Goal: Use online tool/utility: Use online tool/utility

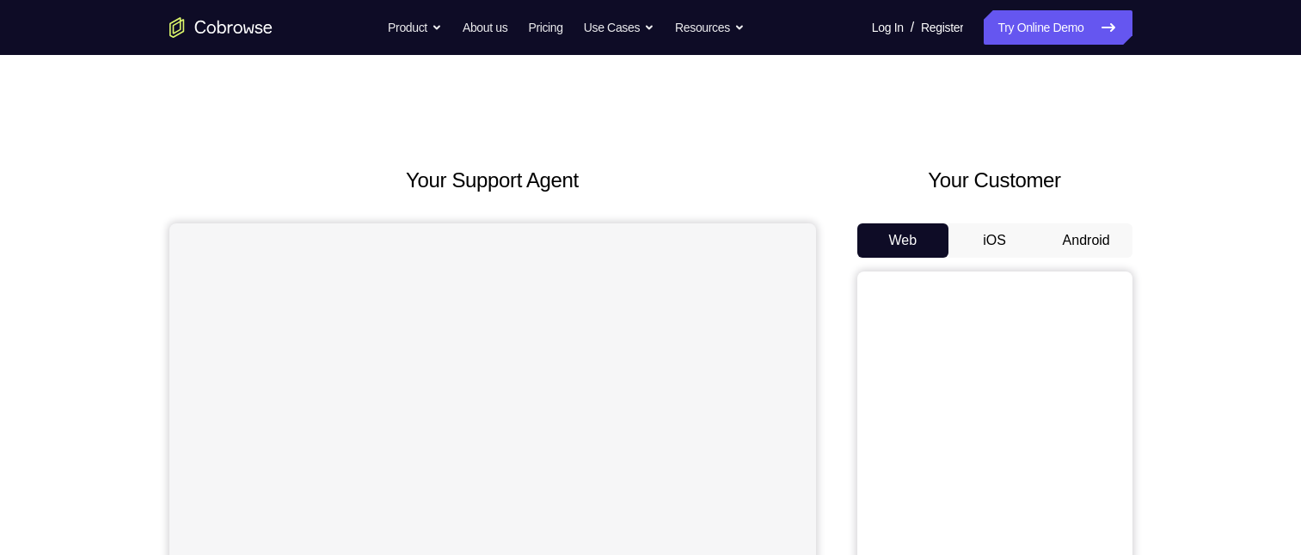
click at [1090, 236] on button "Android" at bounding box center [1086, 241] width 92 height 34
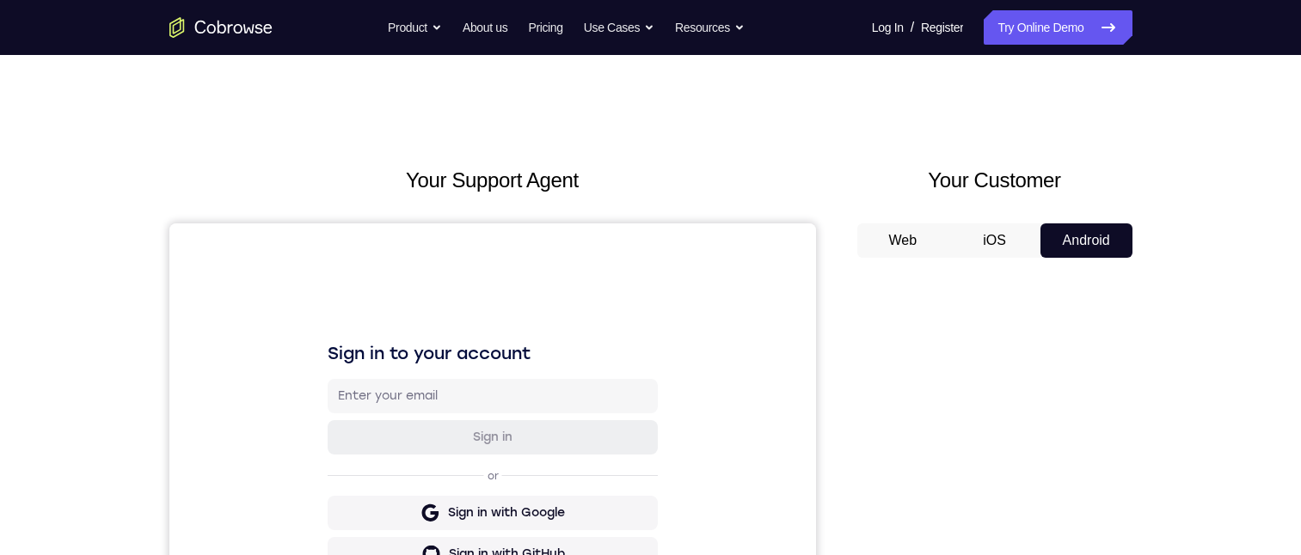
click at [981, 279] on div at bounding box center [994, 536] width 275 height 529
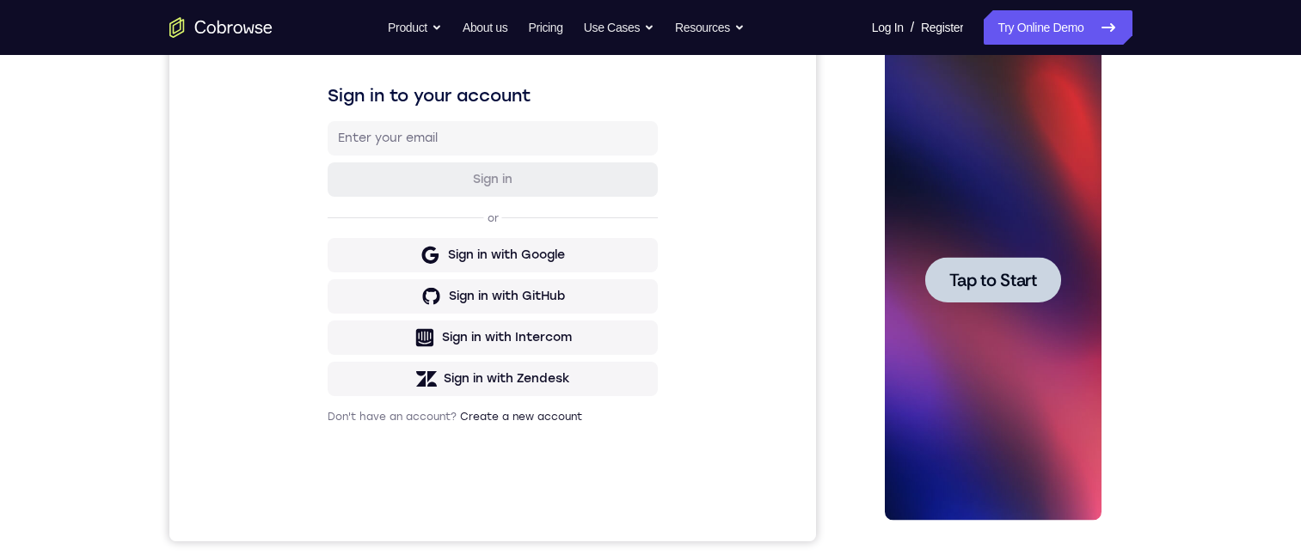
click at [963, 272] on span "Tap to Start" at bounding box center [993, 280] width 88 height 17
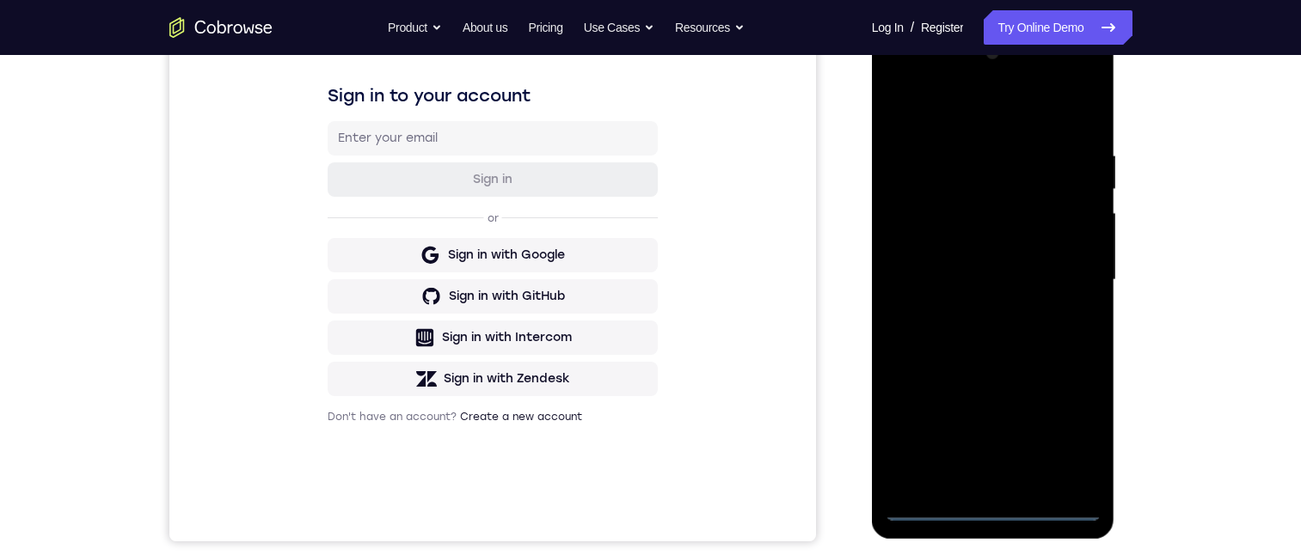
click at [998, 506] on div at bounding box center [993, 280] width 217 height 481
click at [1057, 439] on div at bounding box center [993, 280] width 217 height 481
click at [904, 75] on div at bounding box center [993, 280] width 217 height 481
click at [1072, 271] on div at bounding box center [993, 280] width 217 height 481
drag, startPoint x: 977, startPoint y: 484, endPoint x: 1365, endPoint y: 159, distance: 506.6
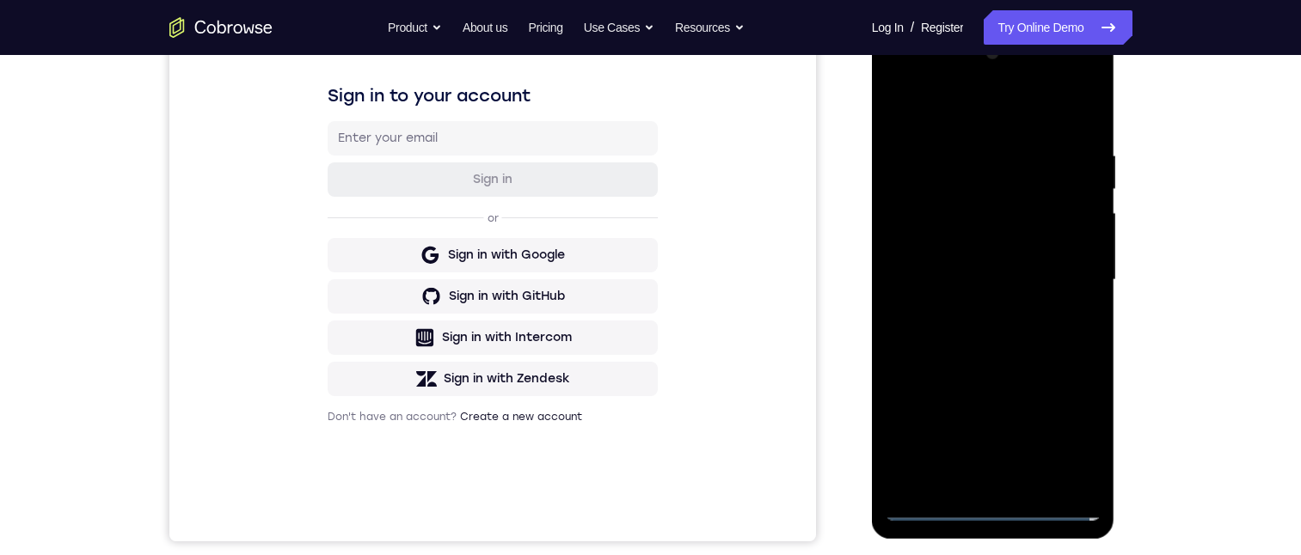
click at [977, 484] on div at bounding box center [993, 280] width 217 height 481
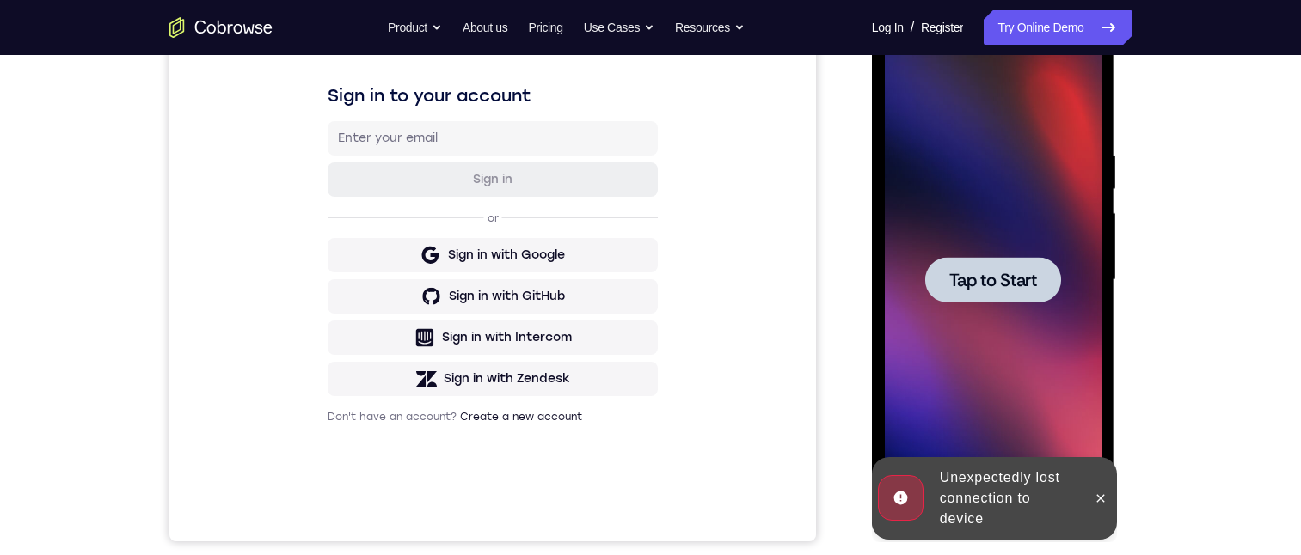
click at [983, 289] on span "Tap to Start" at bounding box center [993, 280] width 88 height 17
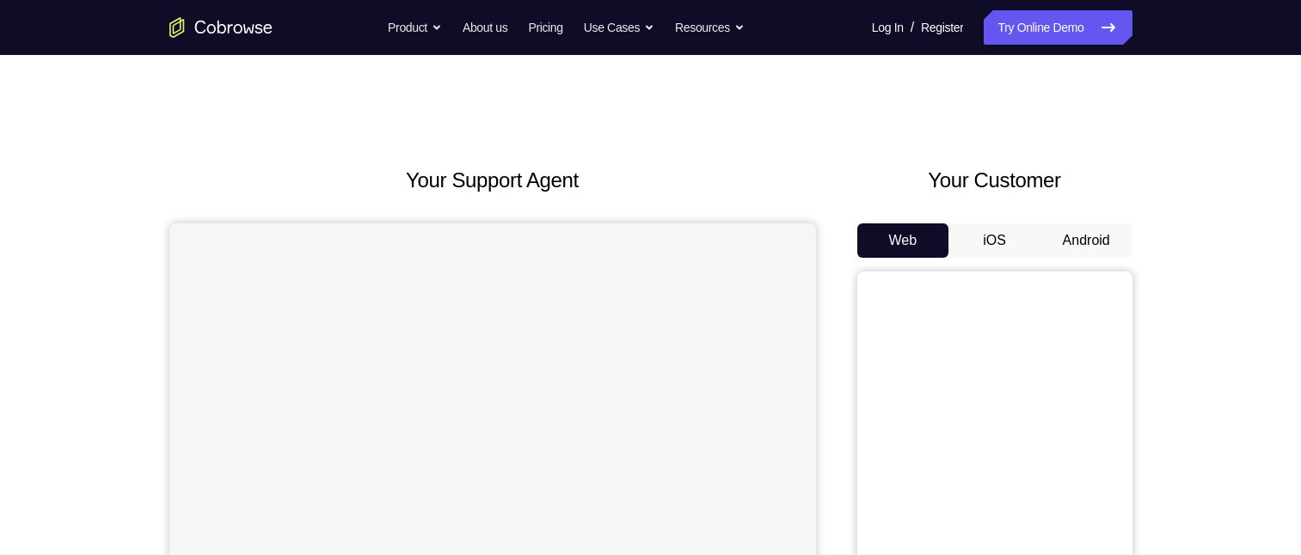
click at [1072, 237] on button "Android" at bounding box center [1086, 241] width 92 height 34
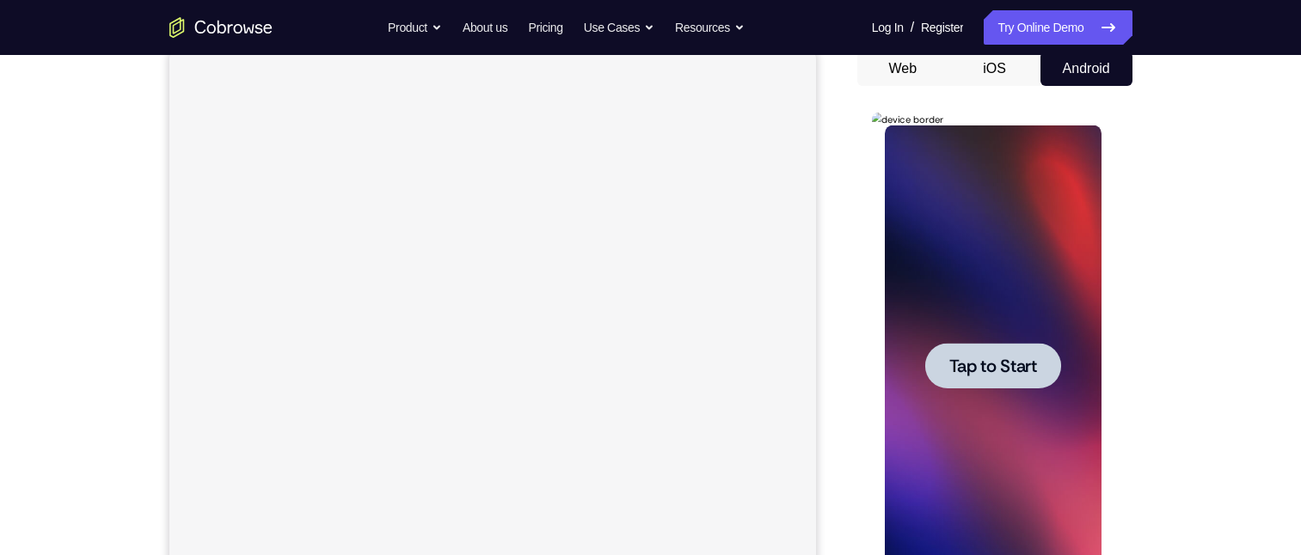
click at [1008, 383] on div at bounding box center [993, 366] width 136 height 46
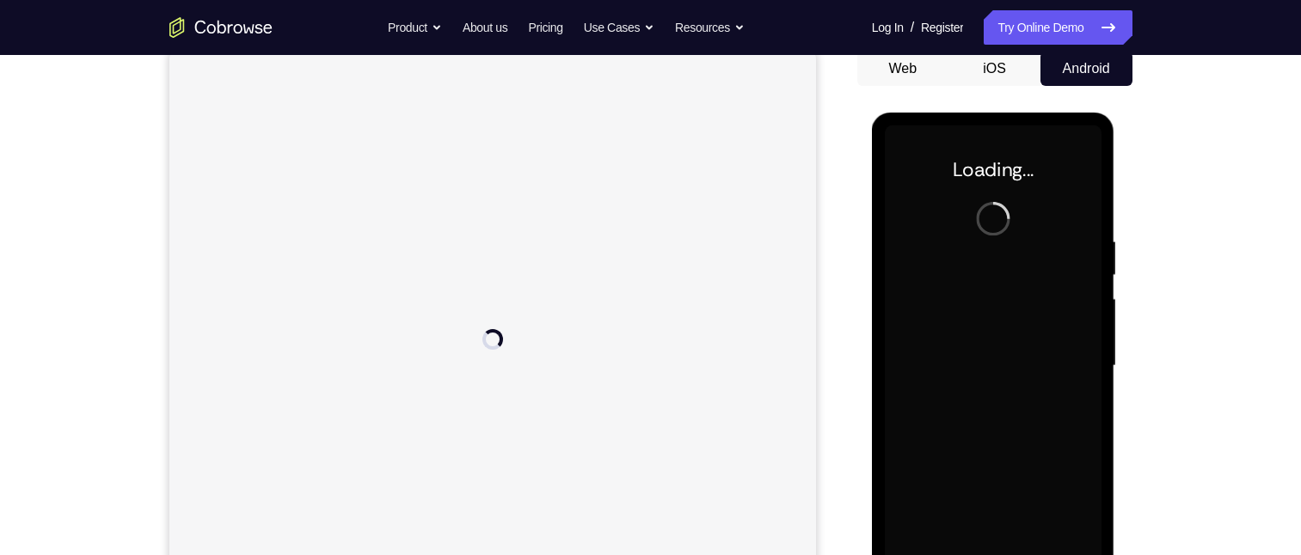
scroll to position [258, 0]
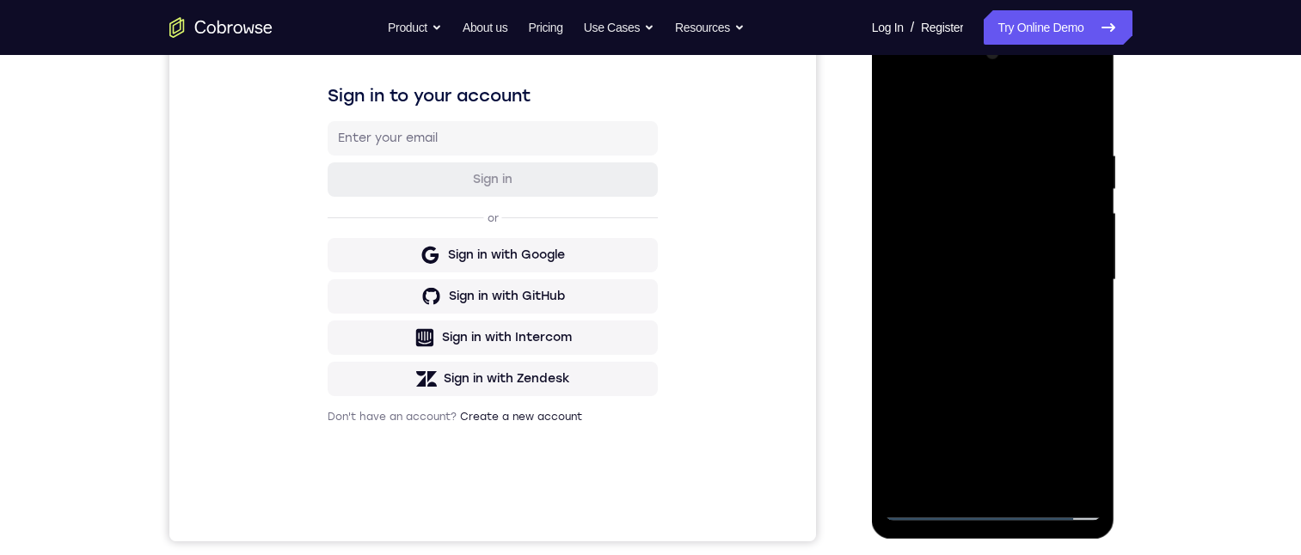
click at [990, 502] on div at bounding box center [993, 280] width 217 height 481
click at [1070, 431] on div at bounding box center [993, 280] width 217 height 481
click at [898, 73] on div at bounding box center [993, 280] width 217 height 481
click at [1062, 268] on div at bounding box center [993, 280] width 217 height 481
click at [983, 487] on div at bounding box center [993, 280] width 217 height 481
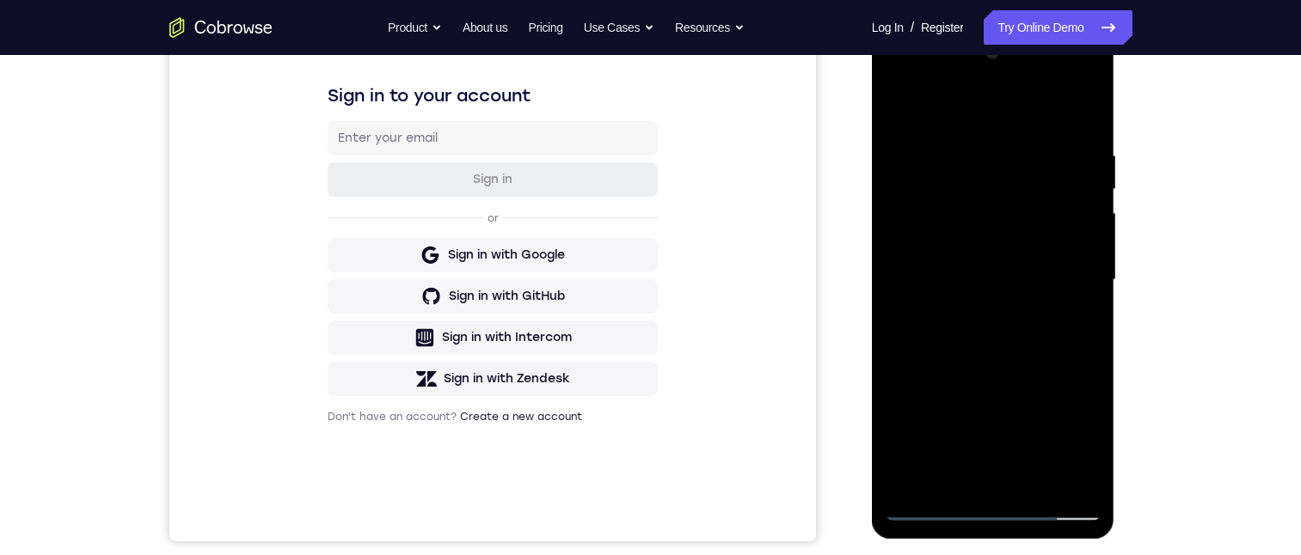
click at [943, 273] on div at bounding box center [993, 280] width 217 height 481
click at [952, 248] on div at bounding box center [993, 280] width 217 height 481
click at [987, 279] on div at bounding box center [993, 280] width 217 height 481
click at [989, 358] on div at bounding box center [993, 280] width 217 height 481
click at [1071, 109] on div at bounding box center [993, 280] width 217 height 481
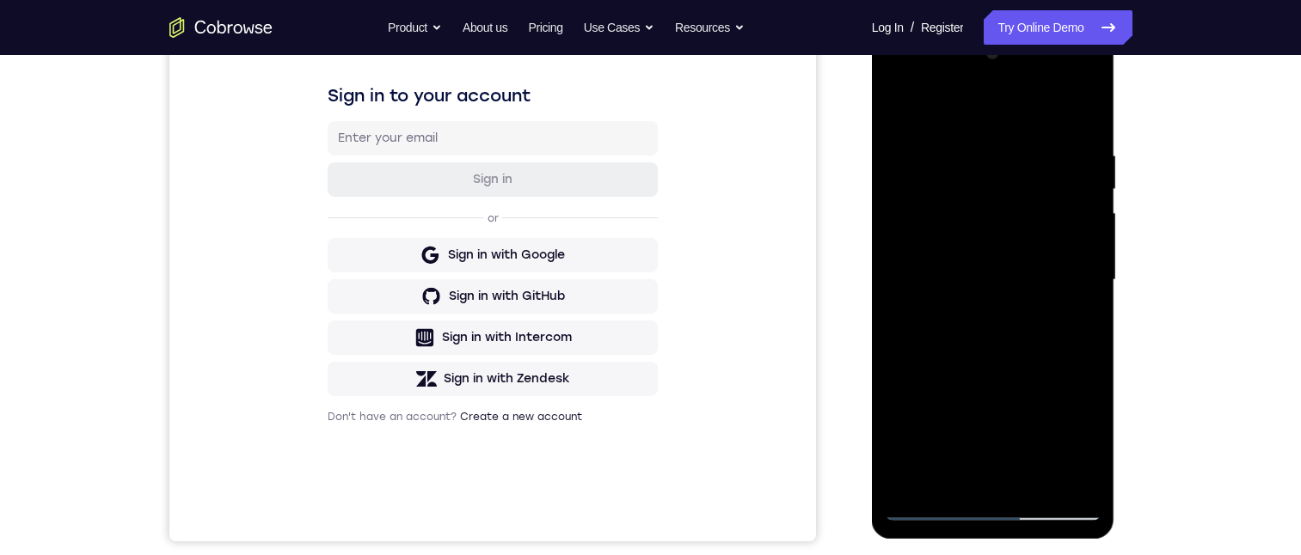
click at [1033, 484] on div at bounding box center [993, 280] width 217 height 481
click at [987, 367] on div at bounding box center [993, 280] width 217 height 481
click at [966, 248] on div at bounding box center [993, 280] width 217 height 481
click at [898, 113] on div at bounding box center [993, 280] width 217 height 481
click at [965, 281] on div at bounding box center [993, 280] width 217 height 481
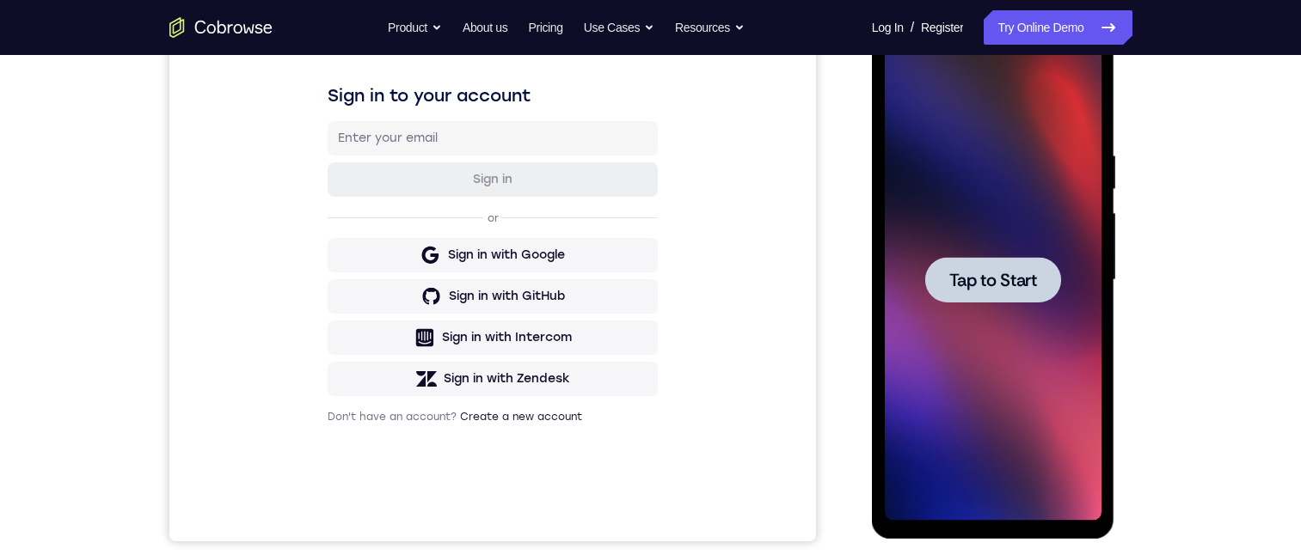
click at [1003, 284] on span "Tap to Start" at bounding box center [993, 280] width 88 height 17
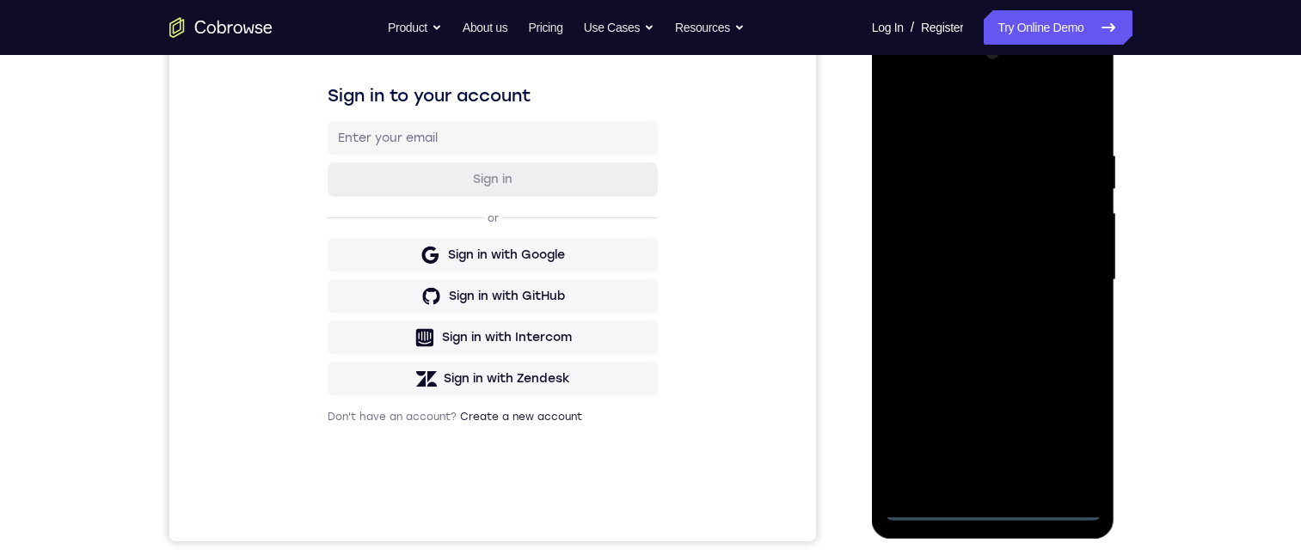
click at [991, 506] on div at bounding box center [993, 280] width 217 height 481
click at [1080, 445] on div at bounding box center [993, 280] width 217 height 481
click at [907, 76] on div at bounding box center [993, 280] width 217 height 481
click at [903, 78] on div at bounding box center [993, 280] width 217 height 481
click at [1069, 271] on div at bounding box center [993, 280] width 217 height 481
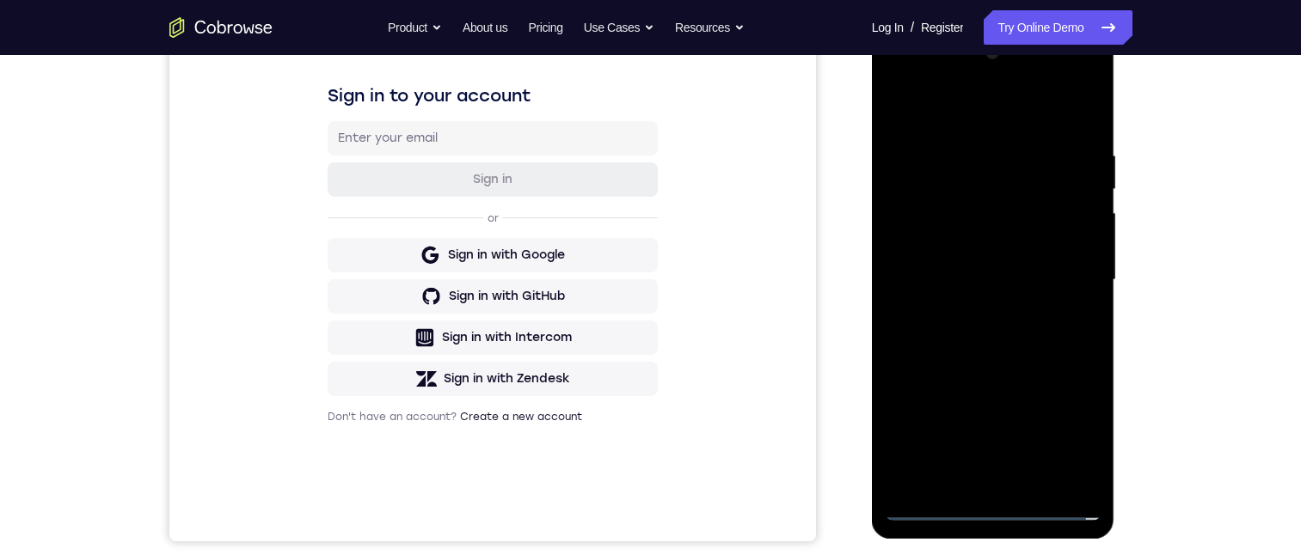
click at [968, 312] on div at bounding box center [993, 280] width 217 height 481
click at [944, 270] on div at bounding box center [993, 280] width 217 height 481
click at [925, 243] on div at bounding box center [993, 280] width 217 height 481
click at [987, 280] on div at bounding box center [993, 280] width 217 height 481
click at [997, 340] on div at bounding box center [993, 280] width 217 height 481
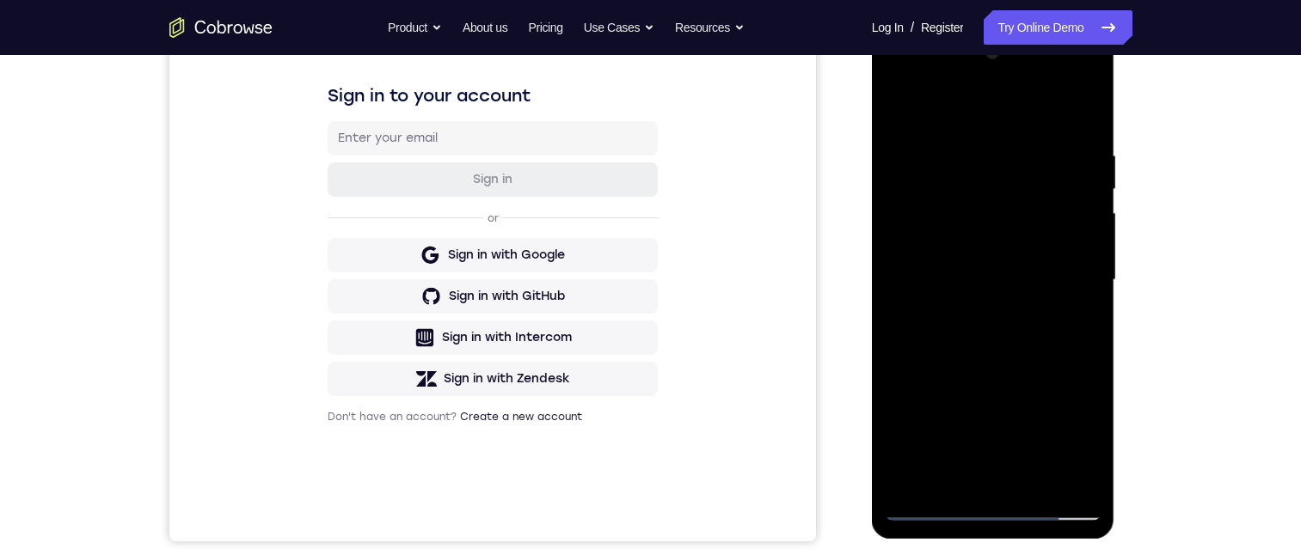
click at [1035, 481] on div at bounding box center [993, 280] width 217 height 481
click at [1075, 111] on div at bounding box center [993, 280] width 217 height 481
click at [990, 371] on div at bounding box center [993, 280] width 217 height 481
click at [963, 288] on div at bounding box center [993, 280] width 217 height 481
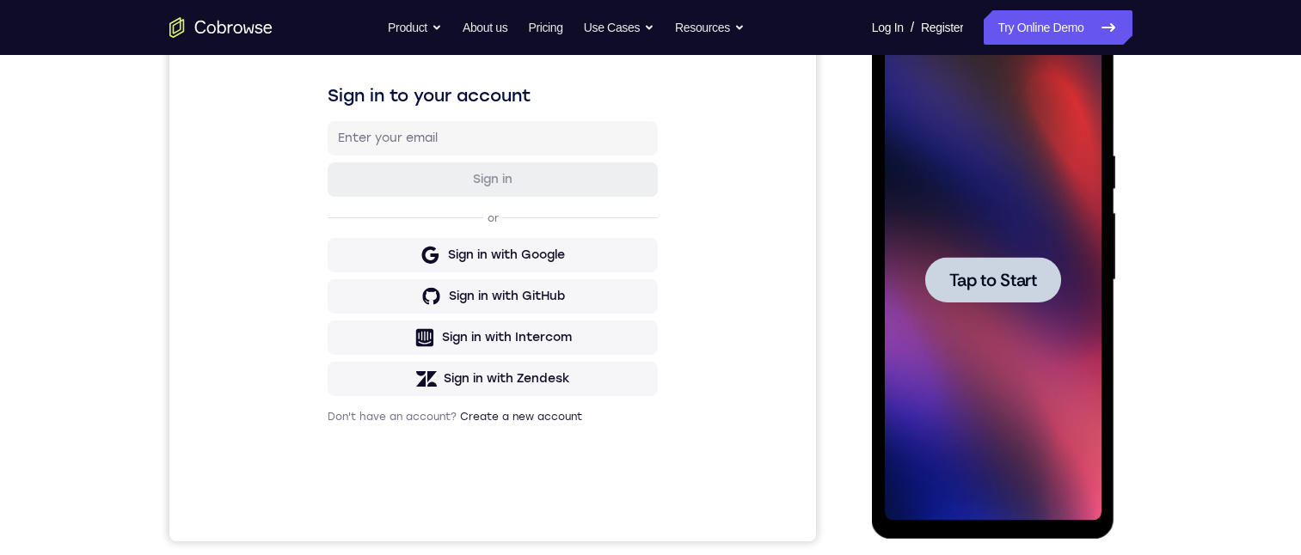
click at [986, 288] on span "Tap to Start" at bounding box center [993, 280] width 88 height 17
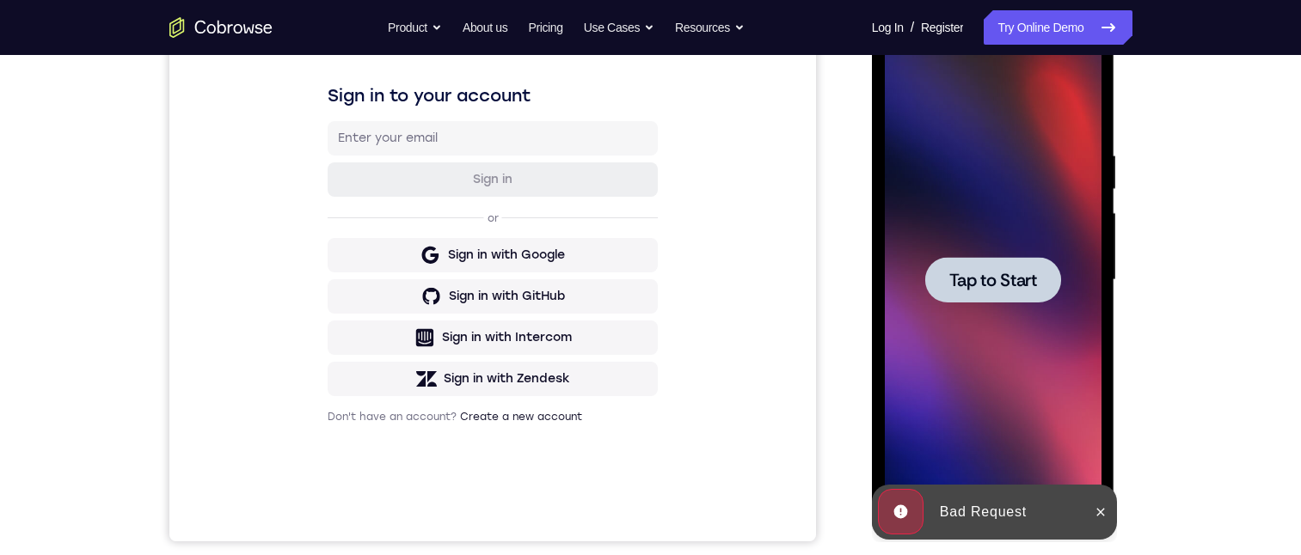
click at [1092, 511] on button at bounding box center [1101, 513] width 28 height 28
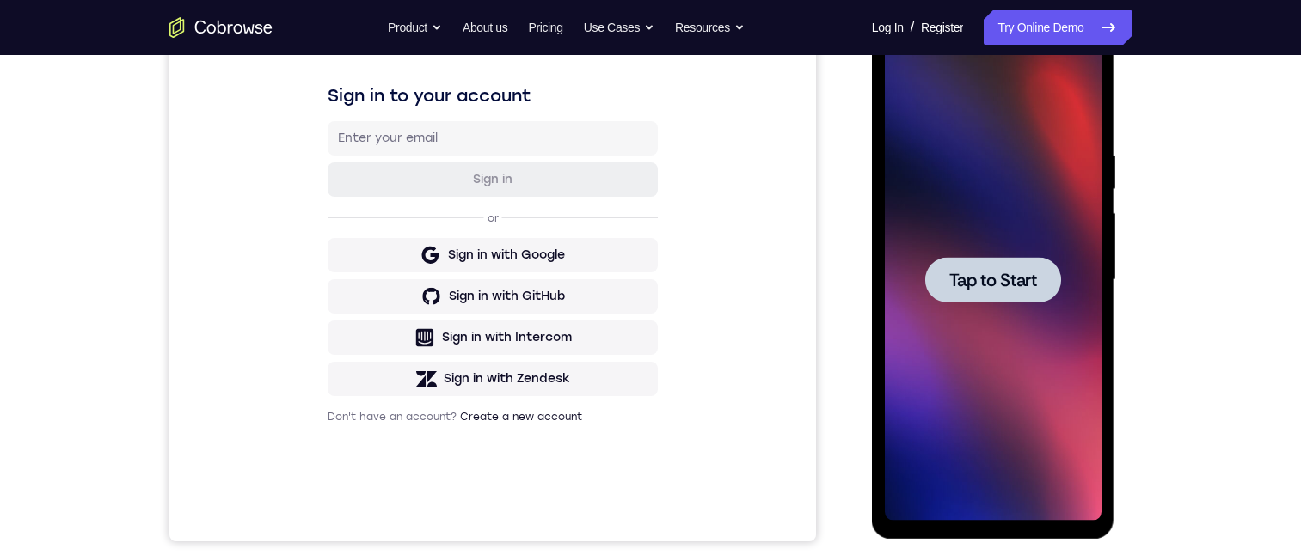
click at [970, 281] on span "Tap to Start" at bounding box center [993, 280] width 88 height 17
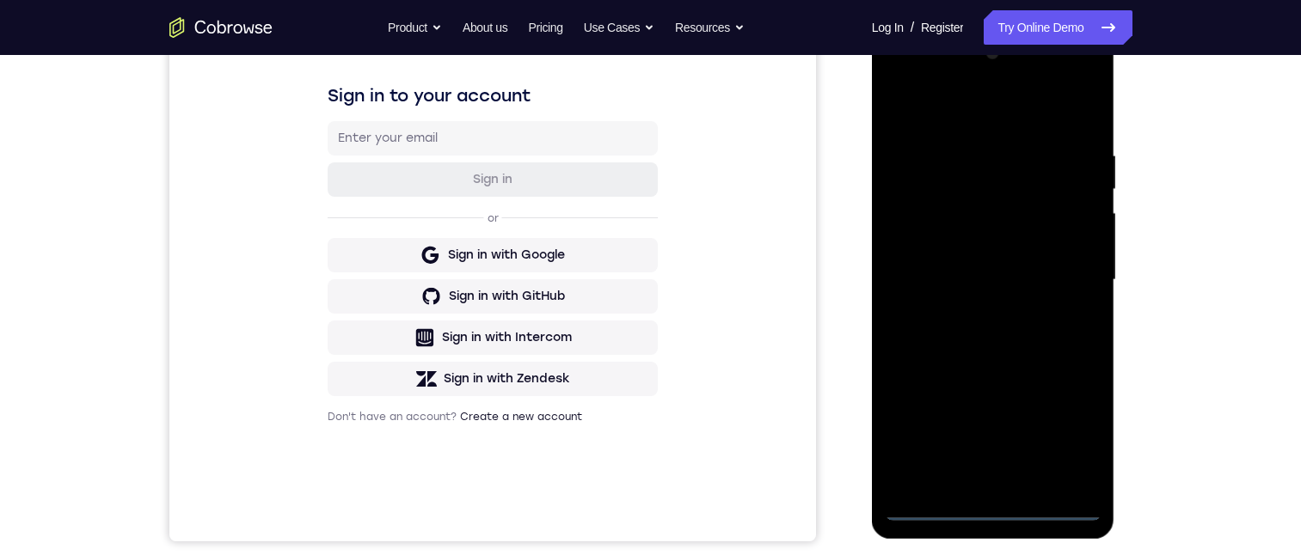
click at [994, 510] on div at bounding box center [993, 280] width 217 height 481
click at [1064, 430] on div at bounding box center [993, 280] width 217 height 481
click at [906, 78] on div at bounding box center [993, 280] width 217 height 481
click at [901, 78] on div at bounding box center [993, 280] width 217 height 481
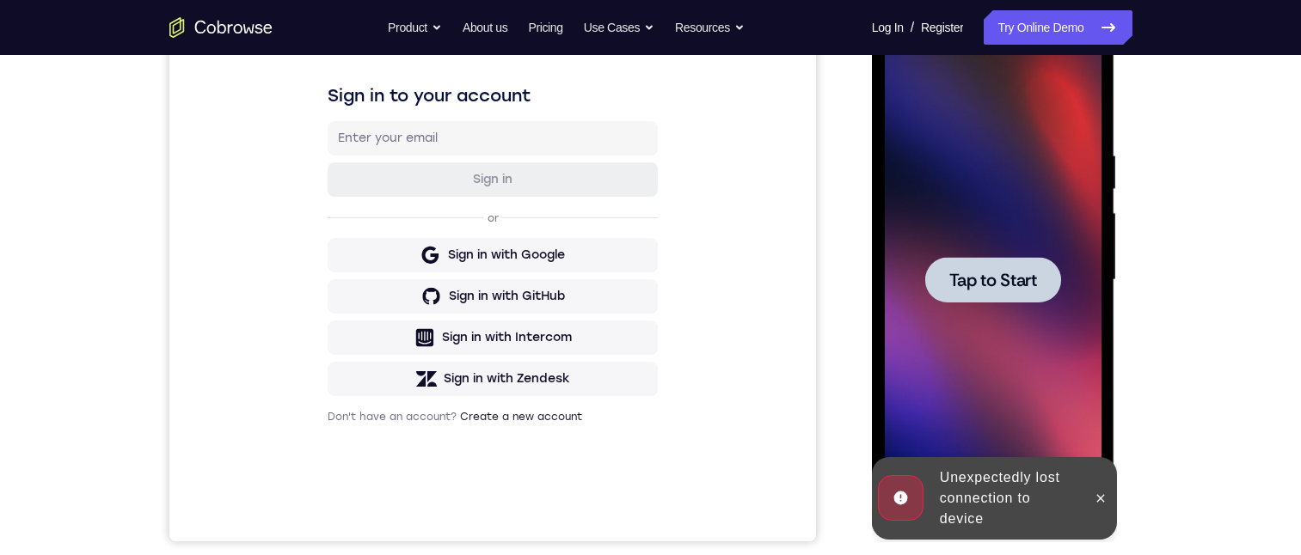
click at [962, 277] on span "Tap to Start" at bounding box center [993, 280] width 88 height 17
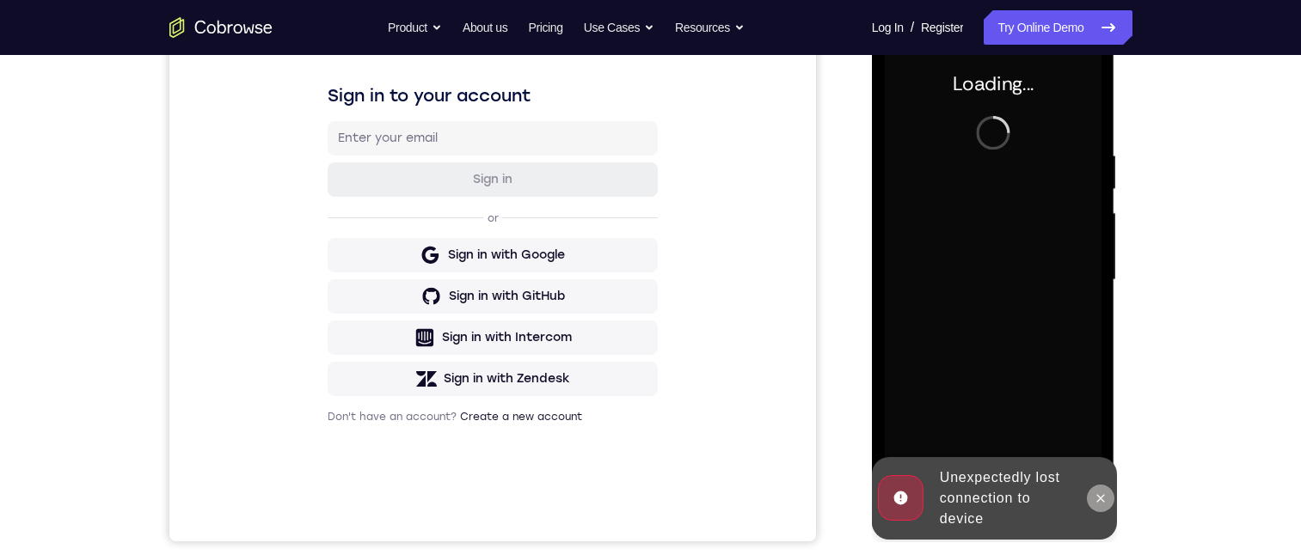
click at [1103, 494] on icon at bounding box center [1101, 499] width 14 height 14
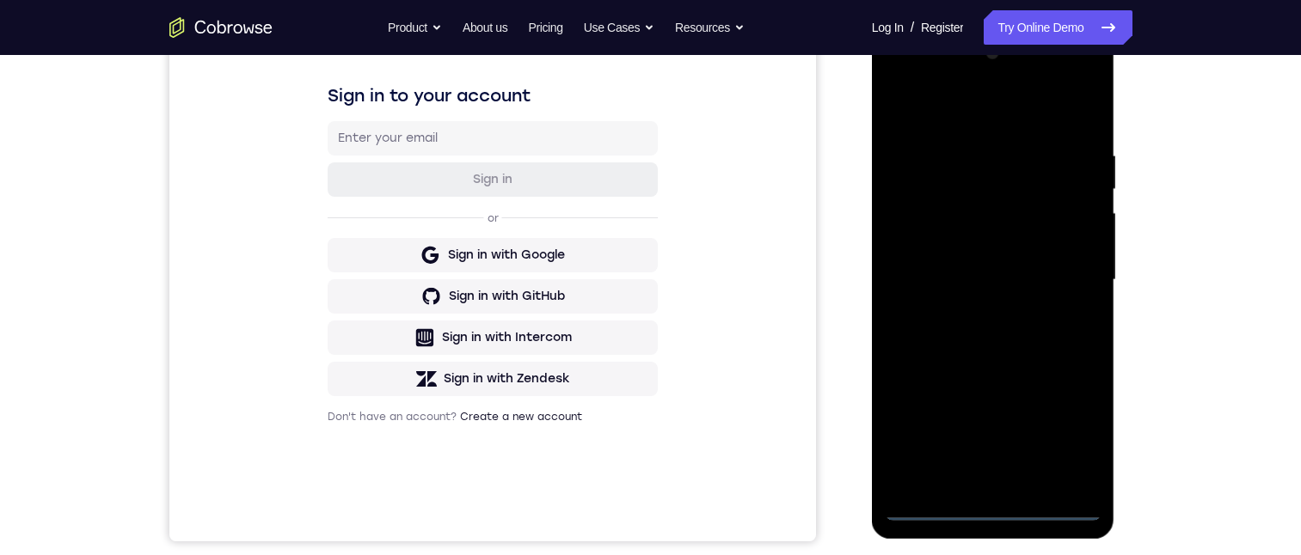
click at [994, 506] on div at bounding box center [993, 280] width 217 height 481
click at [994, 507] on div at bounding box center [993, 280] width 217 height 481
click at [992, 510] on div at bounding box center [993, 280] width 217 height 481
click at [1061, 425] on div at bounding box center [993, 280] width 217 height 481
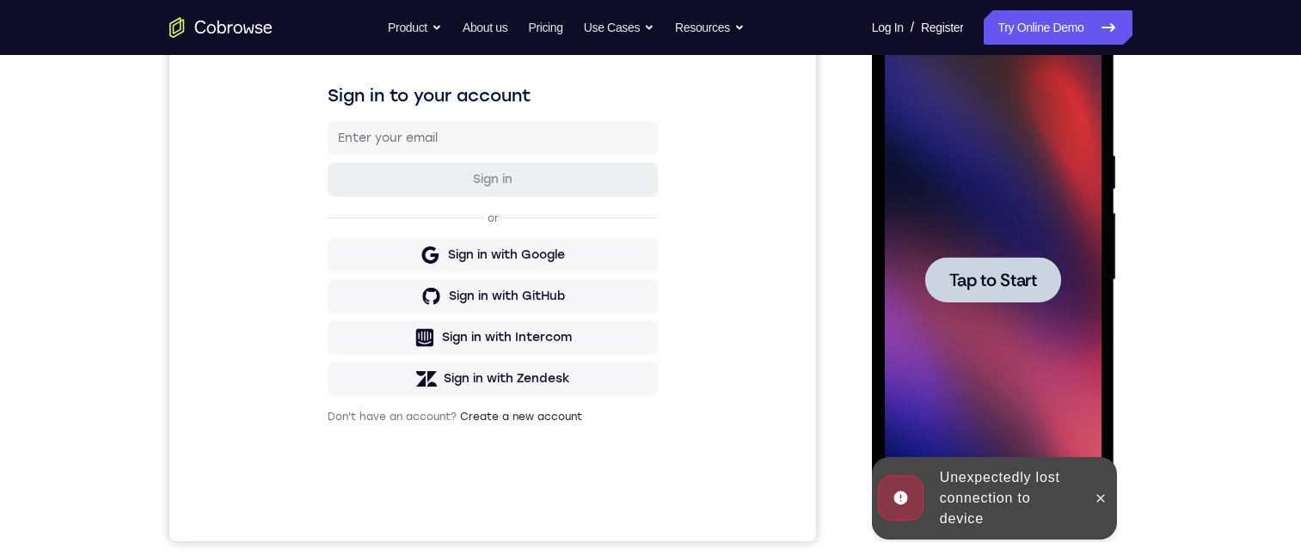
click at [1066, 27] on div "Tap to Start" at bounding box center [993, 27] width 243 height 0
click at [944, 292] on div at bounding box center [993, 280] width 136 height 46
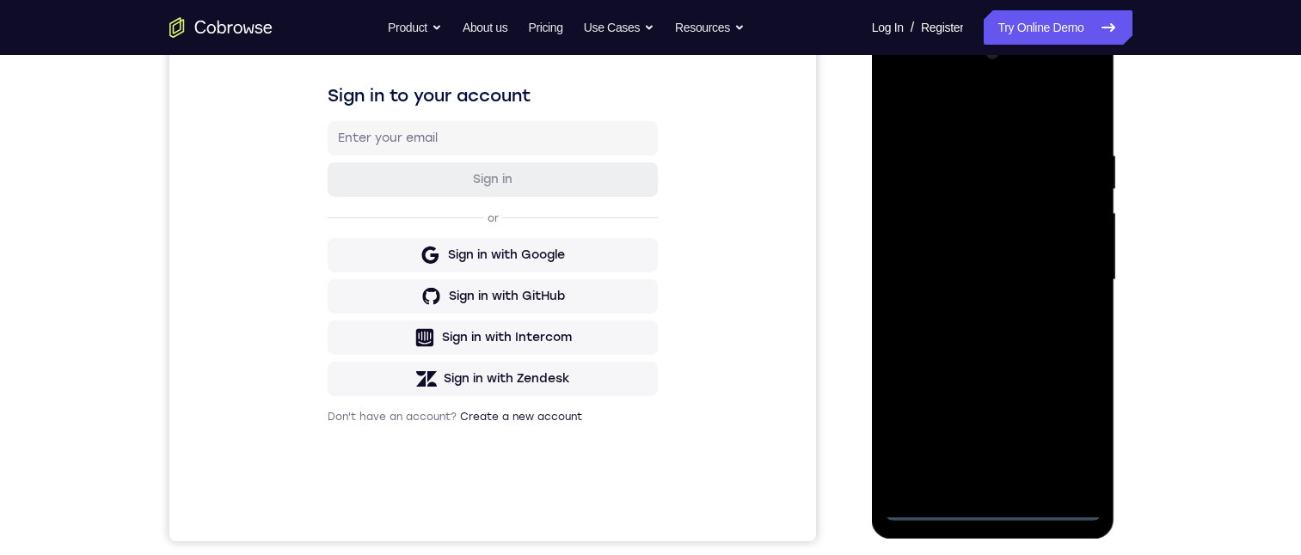
click at [997, 507] on div at bounding box center [993, 280] width 217 height 481
click at [1073, 432] on div at bounding box center [993, 280] width 217 height 481
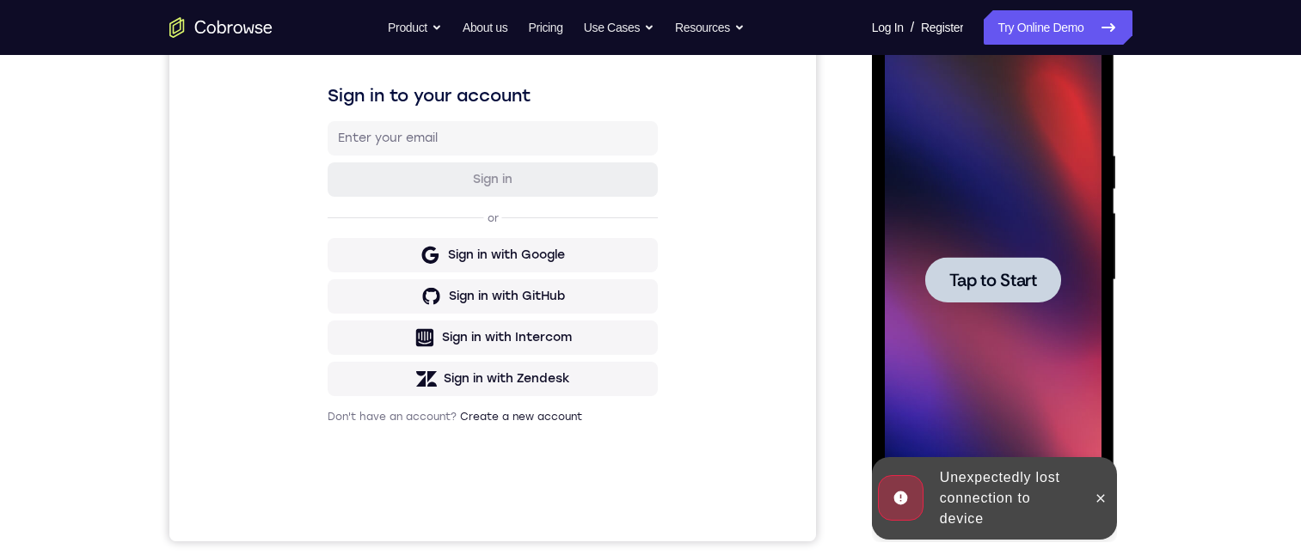
click at [989, 292] on div at bounding box center [993, 280] width 136 height 46
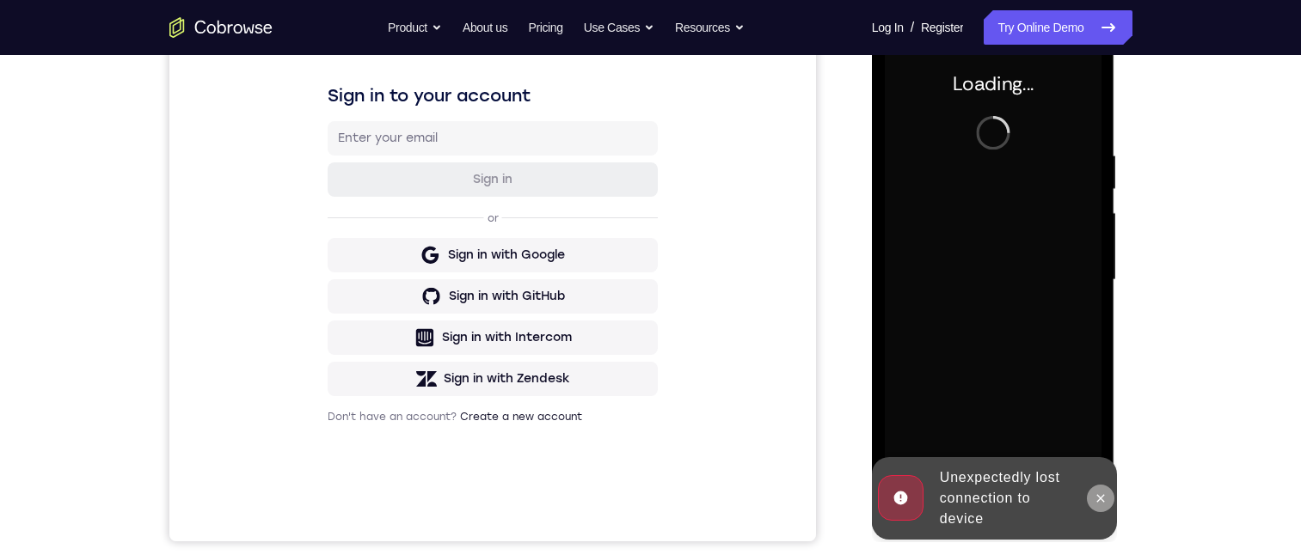
click at [1104, 507] on button at bounding box center [1101, 499] width 28 height 28
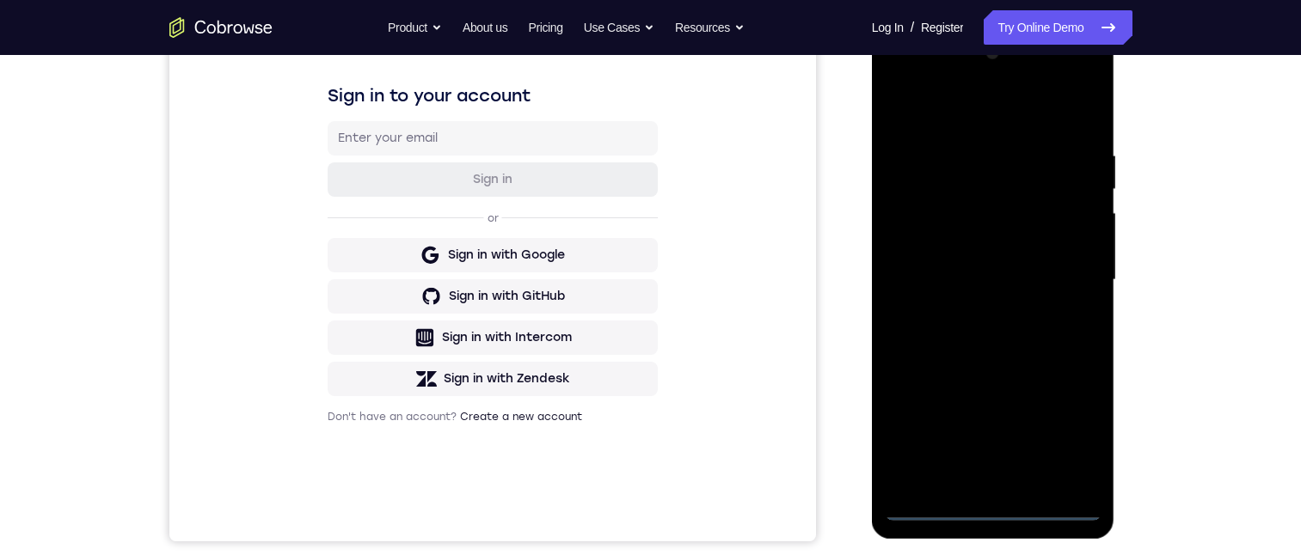
click at [993, 505] on div at bounding box center [993, 280] width 217 height 481
click at [1069, 438] on div at bounding box center [993, 280] width 217 height 481
click at [907, 78] on div at bounding box center [993, 280] width 217 height 481
click at [1063, 271] on div at bounding box center [993, 280] width 217 height 481
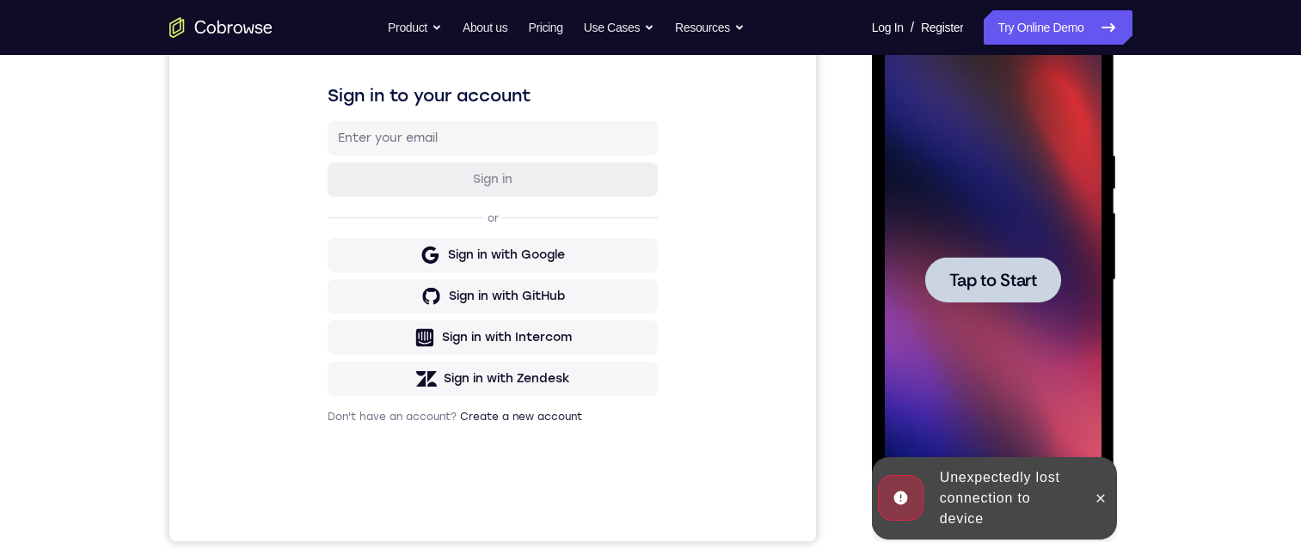
click at [963, 285] on span "Tap to Start" at bounding box center [993, 280] width 88 height 17
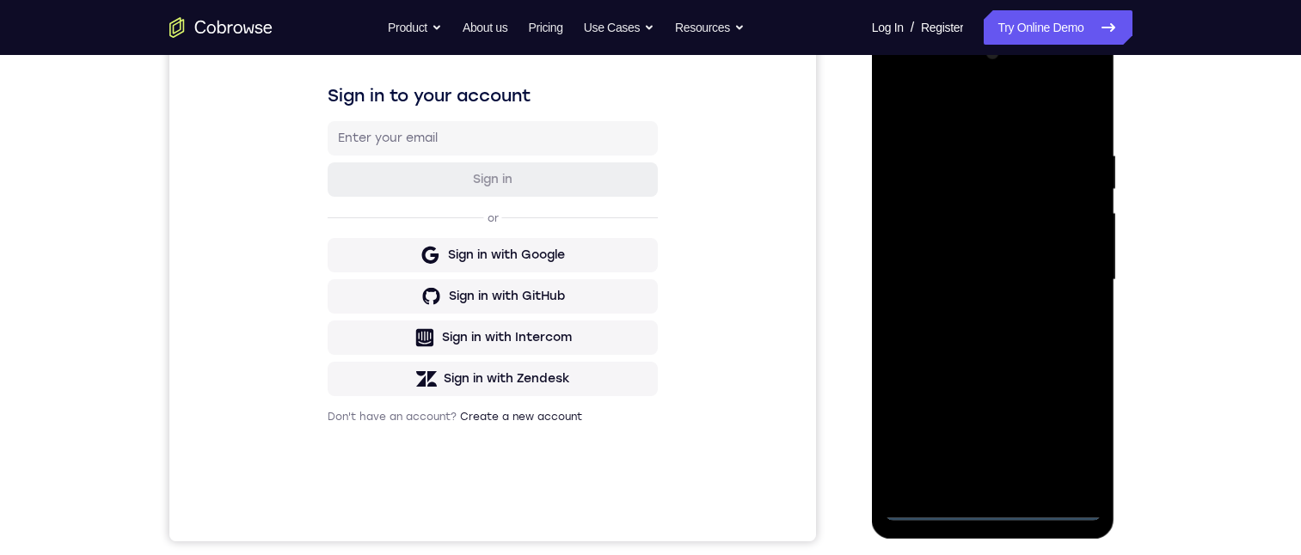
click at [990, 508] on div at bounding box center [993, 280] width 217 height 481
click at [1073, 444] on div at bounding box center [993, 280] width 217 height 481
click at [902, 78] on div at bounding box center [993, 280] width 217 height 481
click at [1069, 289] on div at bounding box center [993, 280] width 217 height 481
click at [969, 484] on div at bounding box center [993, 280] width 217 height 481
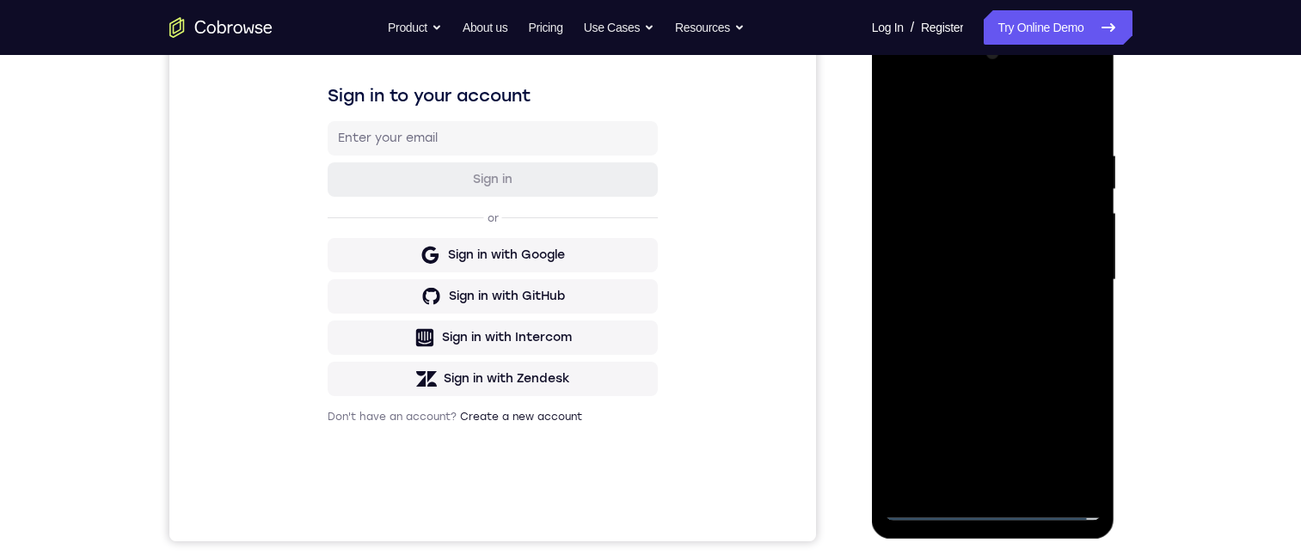
click at [914, 257] on div at bounding box center [993, 280] width 217 height 481
click at [916, 264] on div at bounding box center [993, 280] width 217 height 481
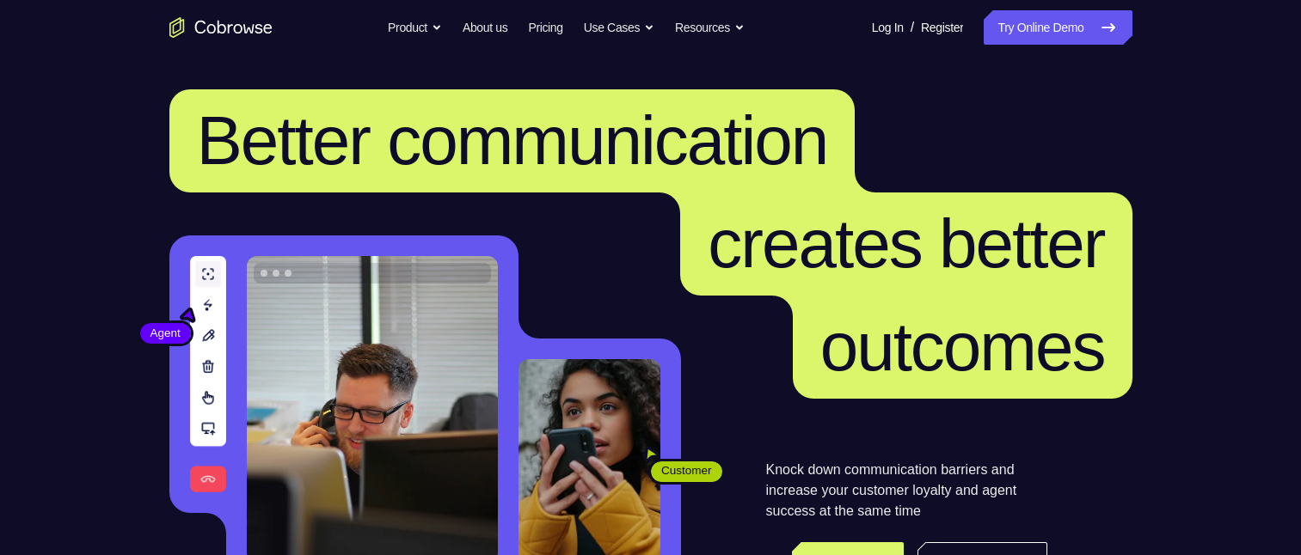
scroll to position [258, 0]
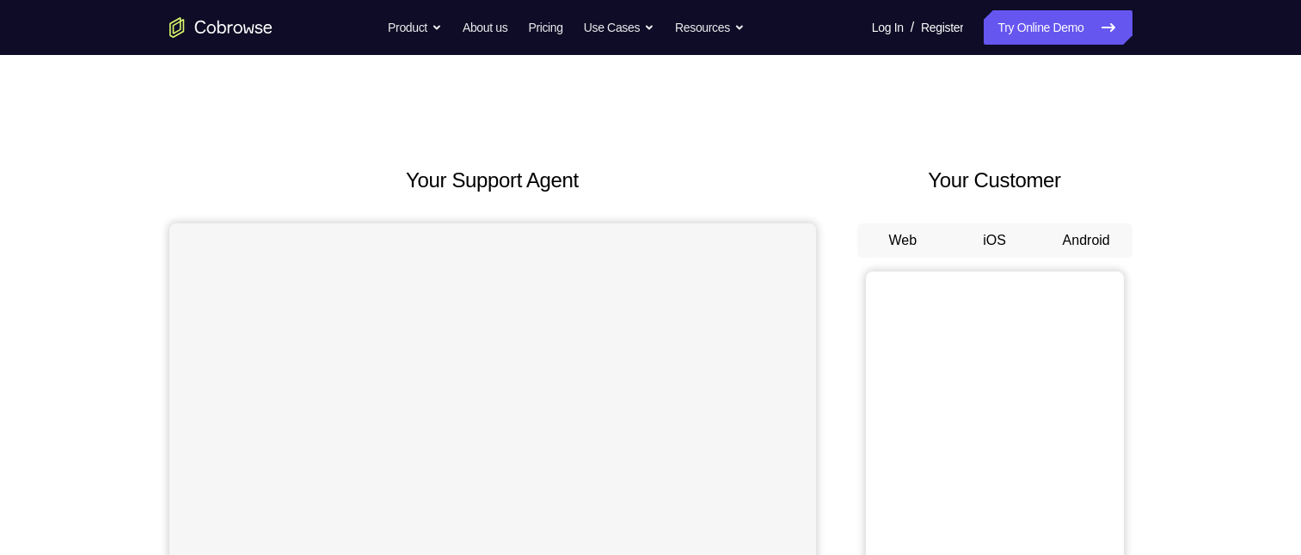
scroll to position [172, 0]
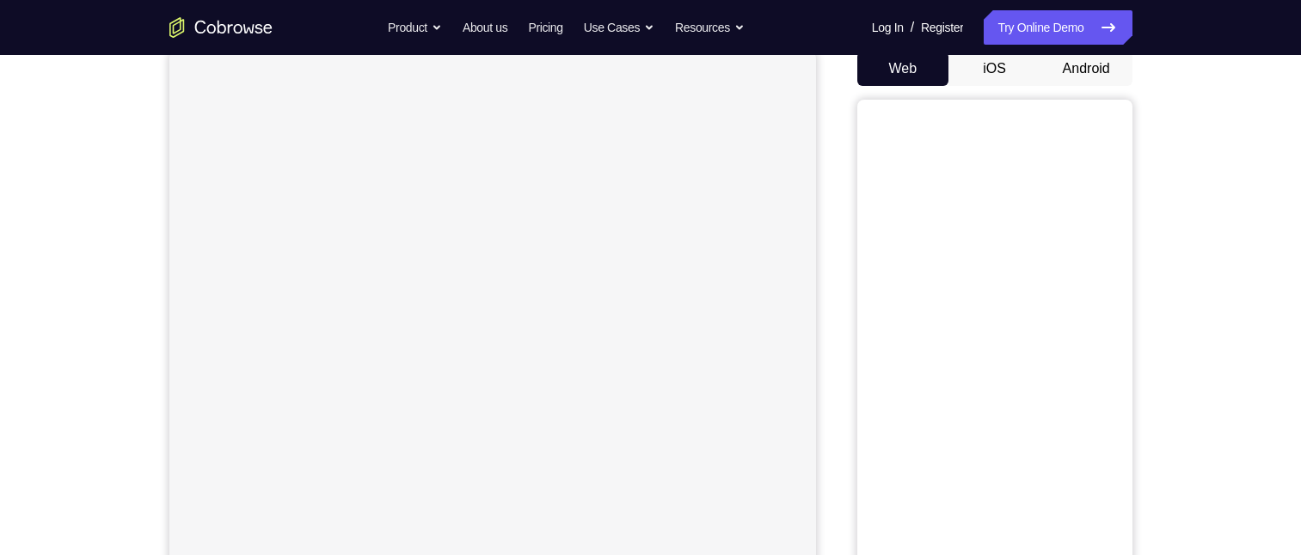
click at [1071, 65] on button "Android" at bounding box center [1086, 69] width 92 height 34
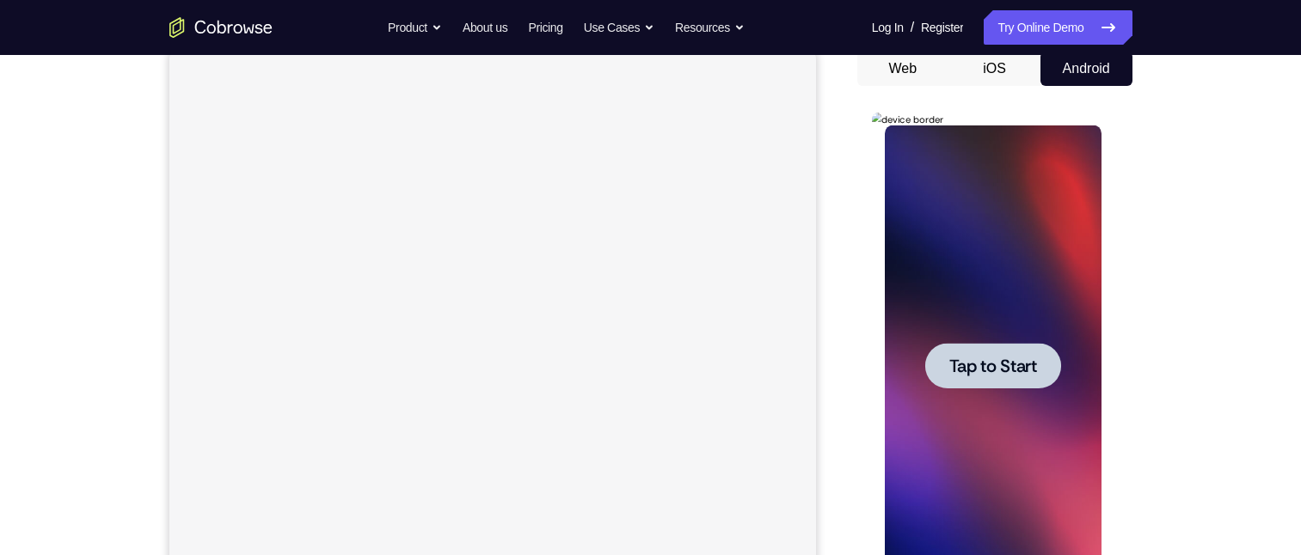
scroll to position [0, 0]
click at [942, 356] on div at bounding box center [993, 366] width 136 height 46
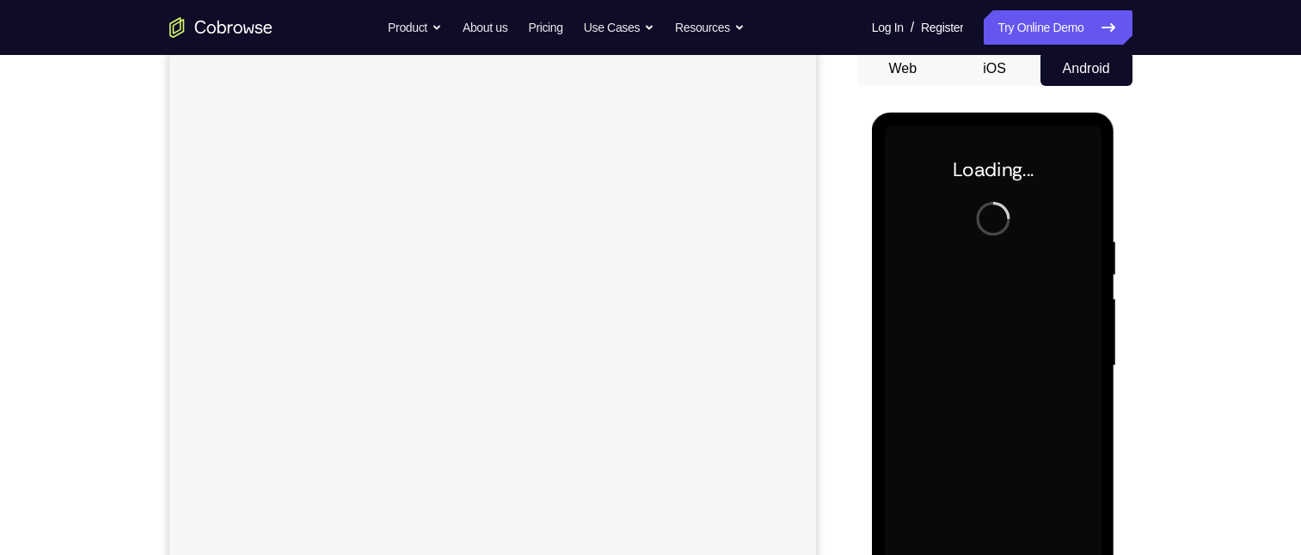
scroll to position [258, 0]
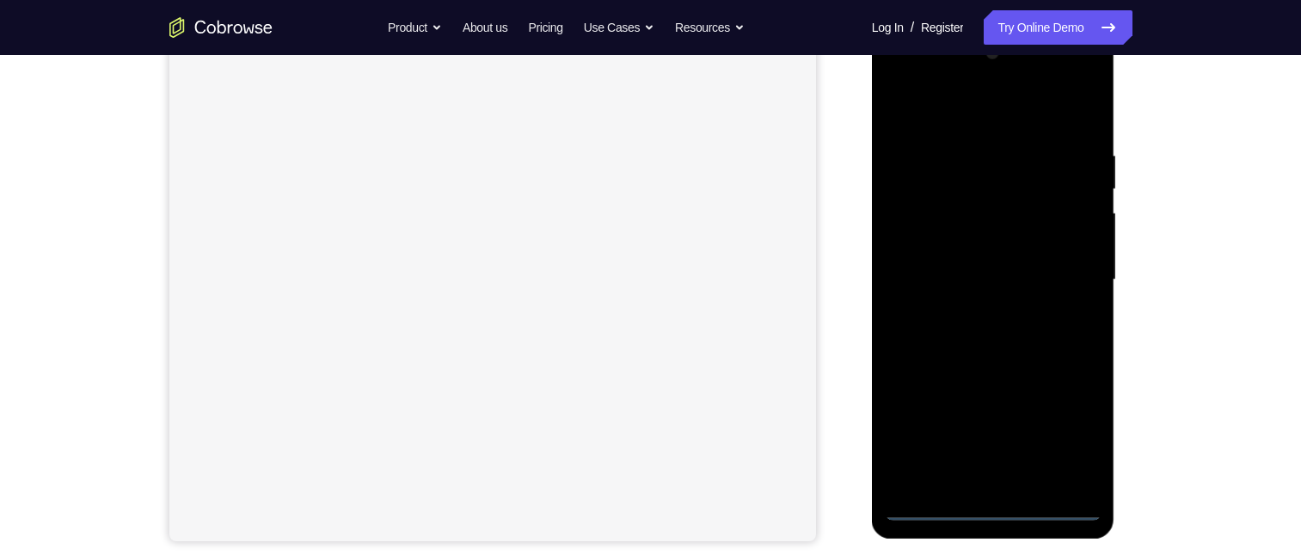
click at [993, 505] on div at bounding box center [993, 280] width 217 height 481
click at [1073, 435] on div at bounding box center [993, 280] width 217 height 481
click at [897, 75] on div at bounding box center [993, 280] width 217 height 481
click at [1063, 274] on div at bounding box center [993, 280] width 217 height 481
click at [977, 487] on div at bounding box center [993, 280] width 217 height 481
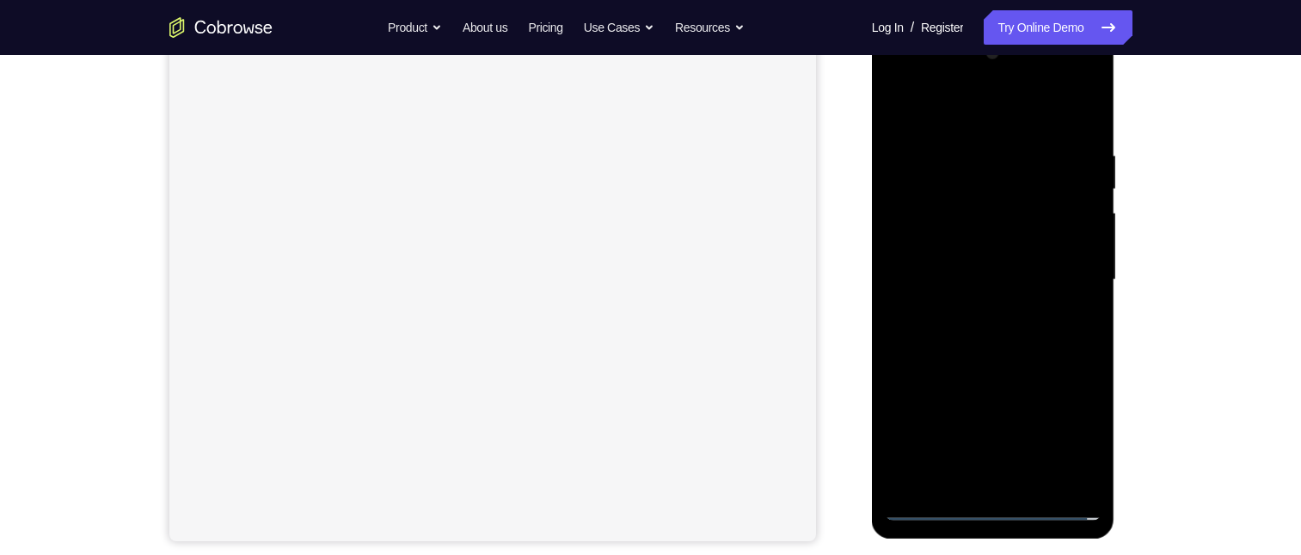
click at [940, 260] on div at bounding box center [993, 280] width 217 height 481
click at [977, 250] on div at bounding box center [993, 280] width 217 height 481
click at [992, 278] on div at bounding box center [993, 280] width 217 height 481
click at [990, 337] on div at bounding box center [993, 280] width 217 height 481
click at [995, 335] on div at bounding box center [993, 280] width 217 height 481
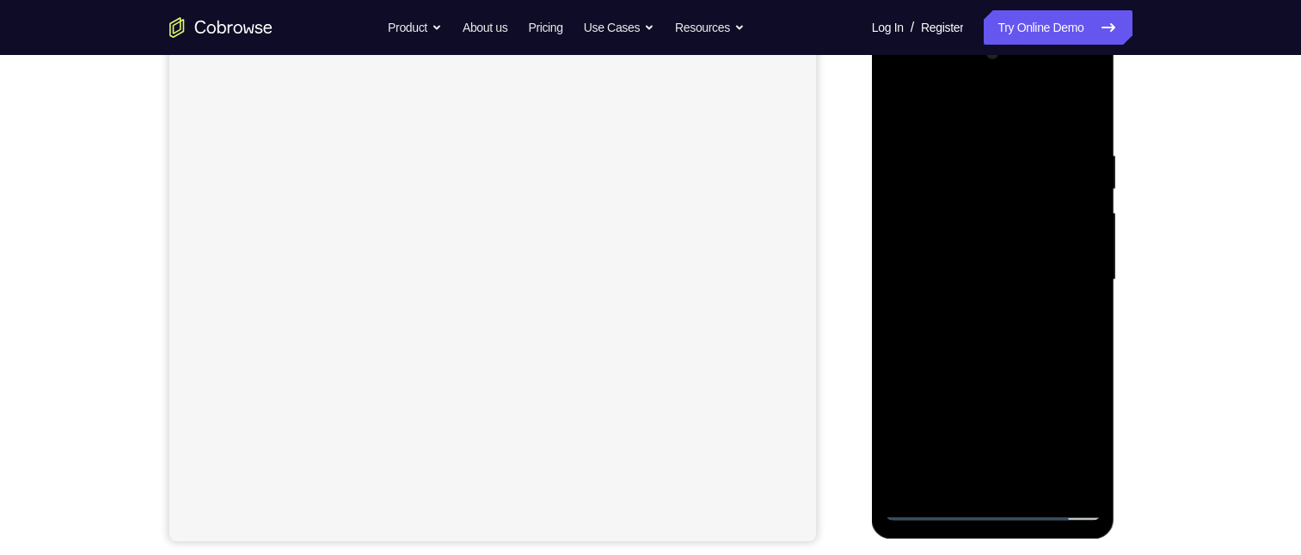
click at [994, 336] on div at bounding box center [993, 280] width 217 height 481
click at [995, 359] on div at bounding box center [993, 280] width 217 height 481
click at [1035, 477] on div at bounding box center [993, 280] width 217 height 481
click at [1001, 362] on div at bounding box center [993, 280] width 217 height 481
click at [1065, 311] on div at bounding box center [993, 280] width 217 height 481
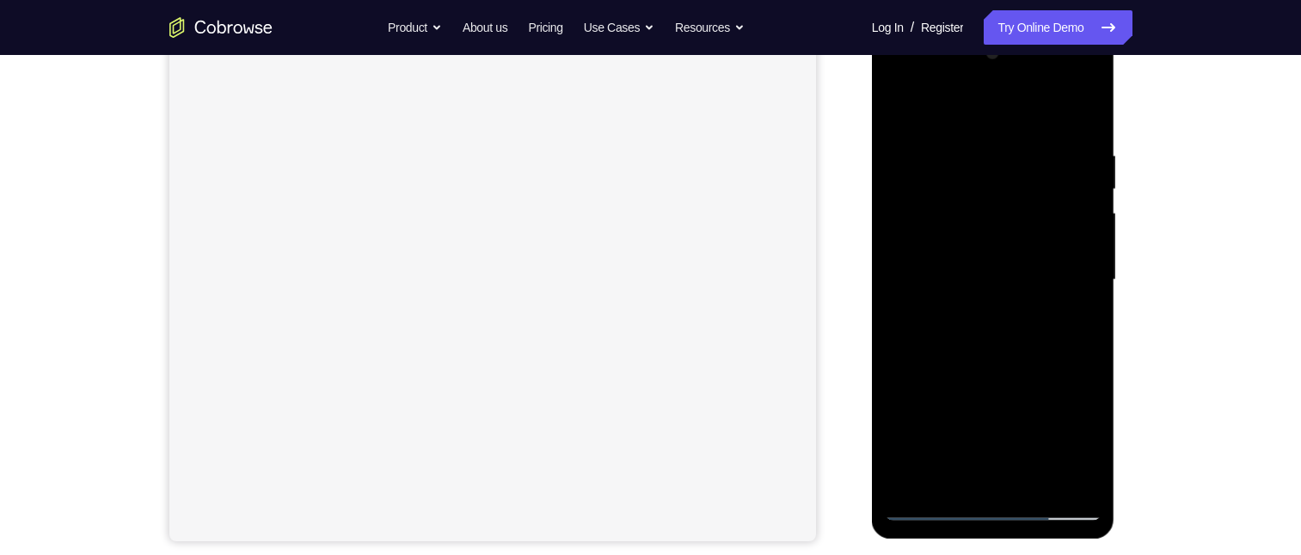
click at [949, 294] on div at bounding box center [993, 280] width 217 height 481
click at [898, 113] on div at bounding box center [993, 280] width 217 height 481
click at [903, 107] on div at bounding box center [993, 280] width 217 height 481
click at [1084, 102] on div at bounding box center [993, 280] width 217 height 481
drag, startPoint x: 1049, startPoint y: 159, endPoint x: 1045, endPoint y: 267, distance: 107.5
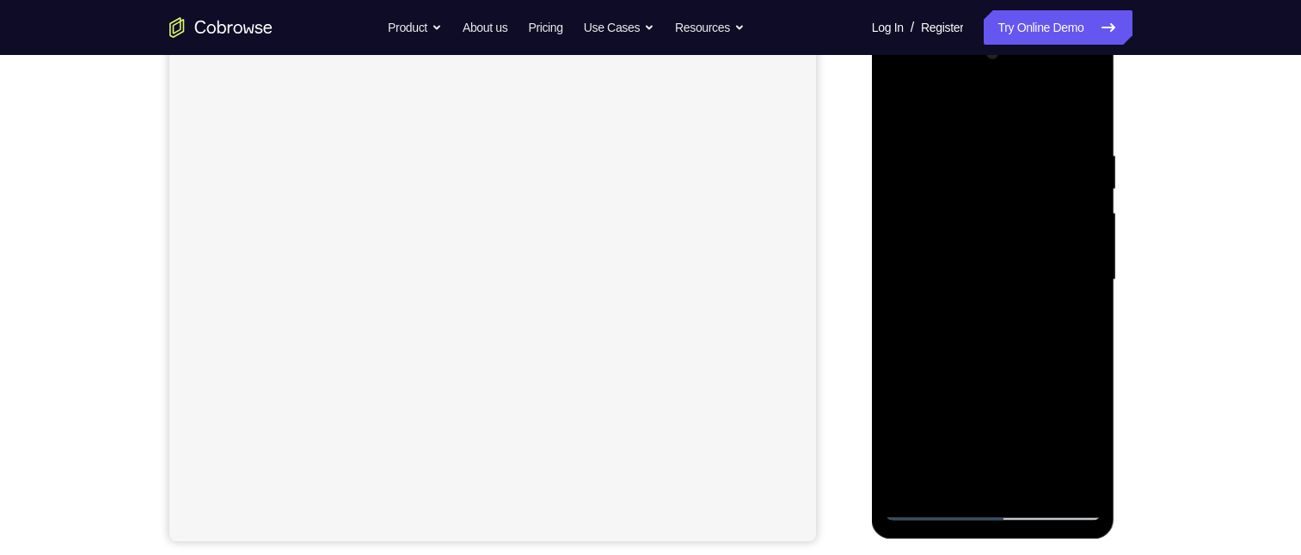
click at [1045, 266] on div at bounding box center [993, 280] width 217 height 481
click at [898, 101] on div at bounding box center [993, 280] width 217 height 481
drag, startPoint x: 990, startPoint y: 306, endPoint x: 990, endPoint y: 214, distance: 92.0
click at [991, 213] on div at bounding box center [993, 280] width 217 height 481
drag, startPoint x: 979, startPoint y: 271, endPoint x: 989, endPoint y: 164, distance: 107.0
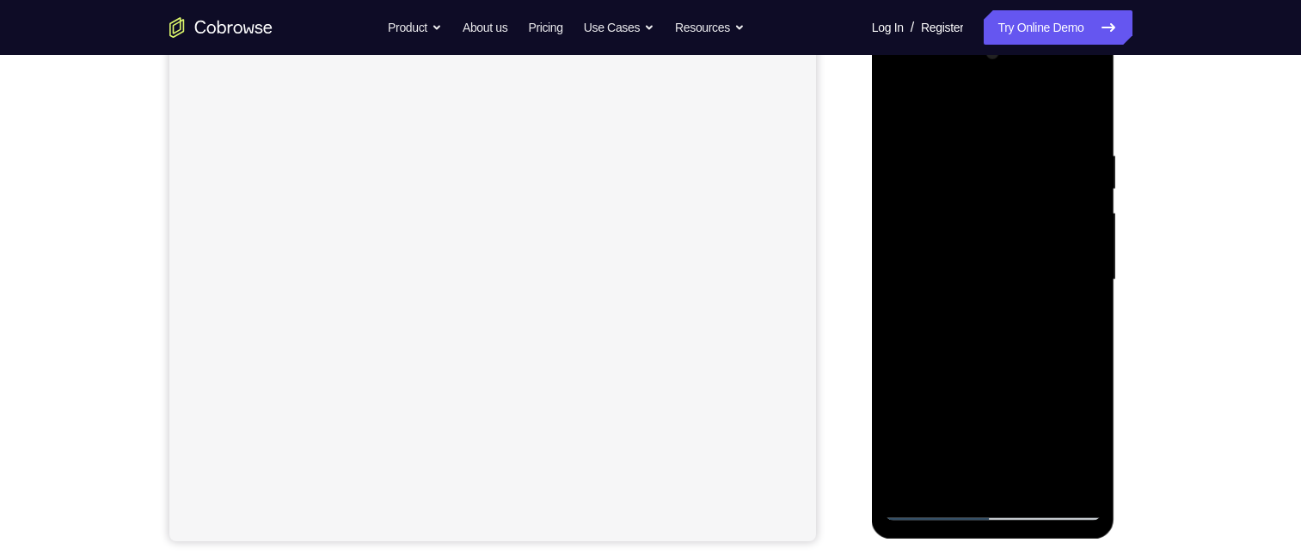
click at [990, 168] on div at bounding box center [993, 280] width 217 height 481
drag, startPoint x: 987, startPoint y: 164, endPoint x: 941, endPoint y: 353, distance: 194.5
click at [941, 353] on div at bounding box center [993, 280] width 217 height 481
drag, startPoint x: 966, startPoint y: 192, endPoint x: 950, endPoint y: 357, distance: 165.9
click at [947, 377] on div at bounding box center [993, 280] width 217 height 481
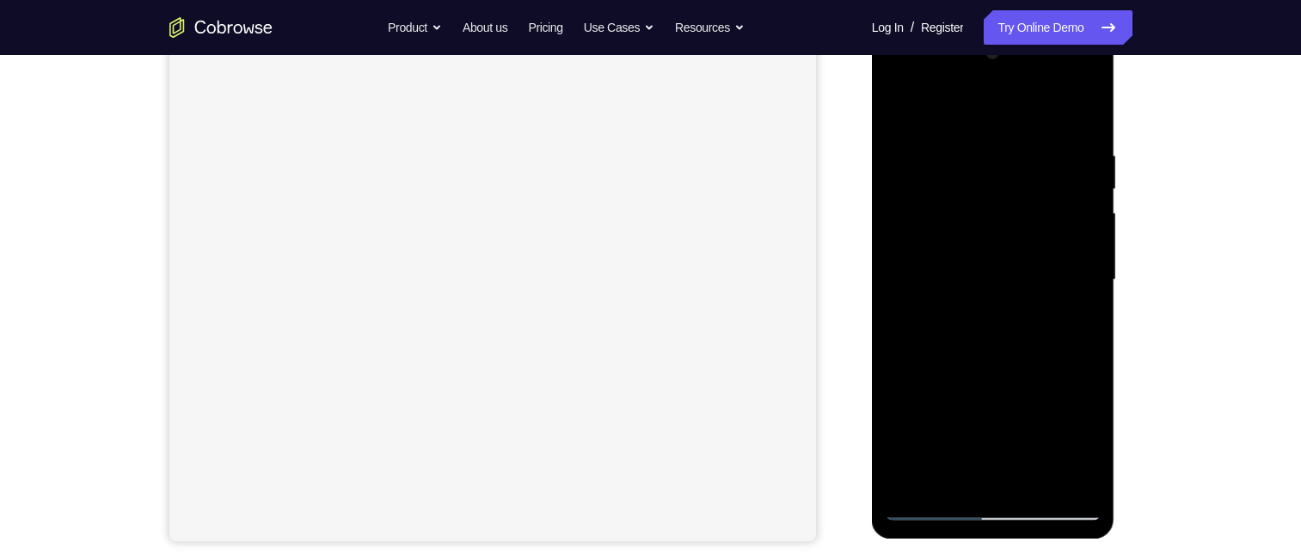
click at [1024, 154] on div at bounding box center [993, 280] width 217 height 481
click at [1060, 481] on div at bounding box center [993, 280] width 217 height 481
click at [1080, 111] on div at bounding box center [993, 280] width 217 height 481
click at [946, 481] on div at bounding box center [993, 280] width 217 height 481
click at [904, 107] on div at bounding box center [993, 280] width 217 height 481
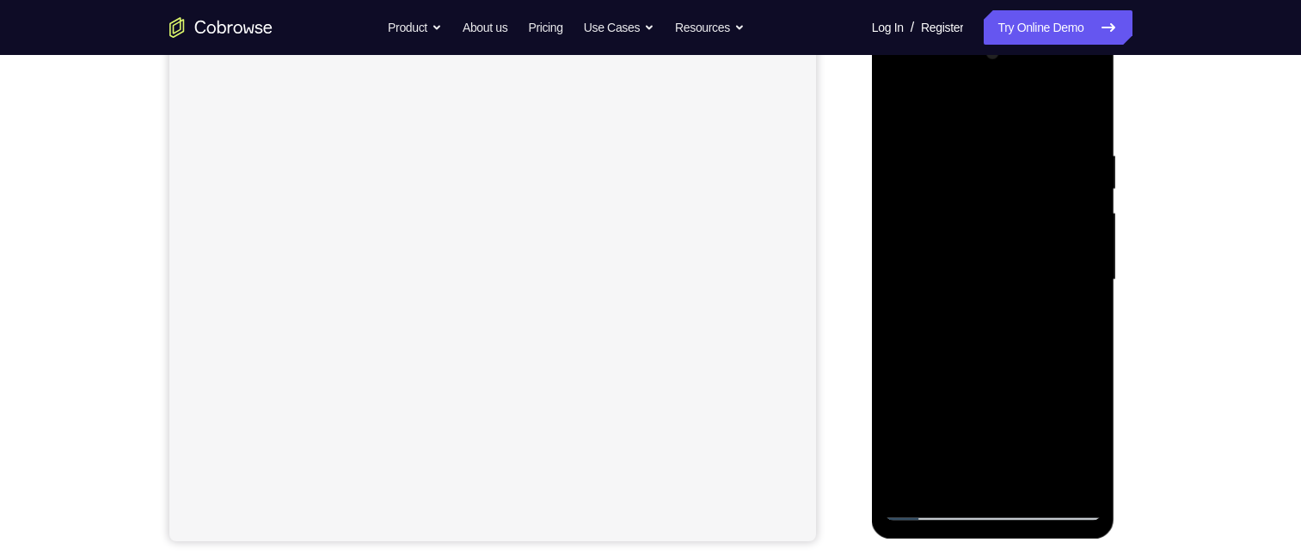
click at [911, 106] on div at bounding box center [993, 280] width 217 height 481
click at [942, 138] on div at bounding box center [993, 280] width 217 height 481
click at [898, 107] on div at bounding box center [993, 280] width 217 height 481
